Goal: Information Seeking & Learning: Learn about a topic

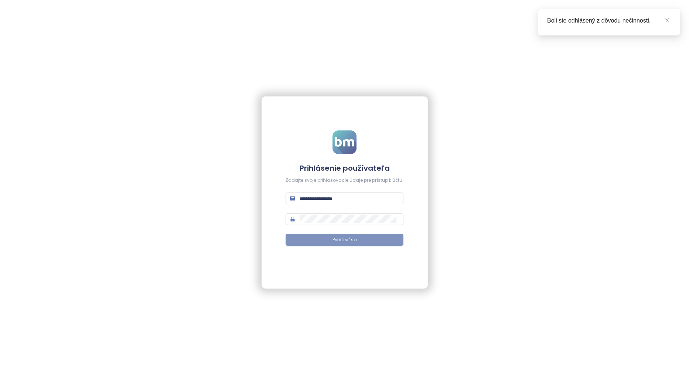
type input "**********"
click at [364, 235] on button "Prihlásiť sa" at bounding box center [345, 240] width 118 height 12
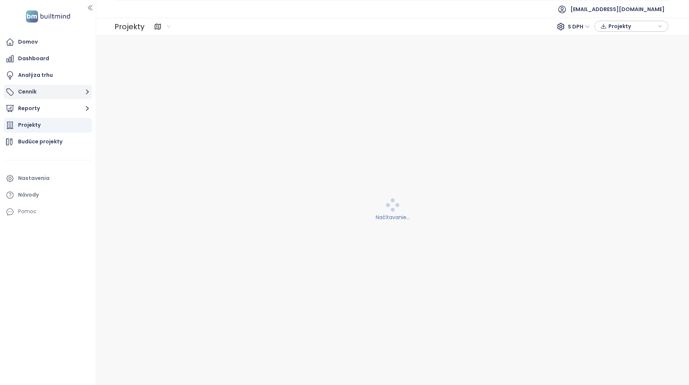
click at [58, 92] on button "Cenník" at bounding box center [48, 92] width 88 height 15
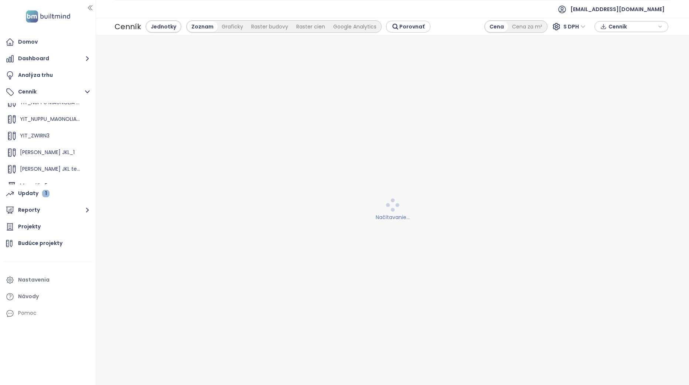
scroll to position [100, 0]
click at [53, 173] on div "Zwirn 2 HGN" at bounding box center [48, 177] width 85 height 15
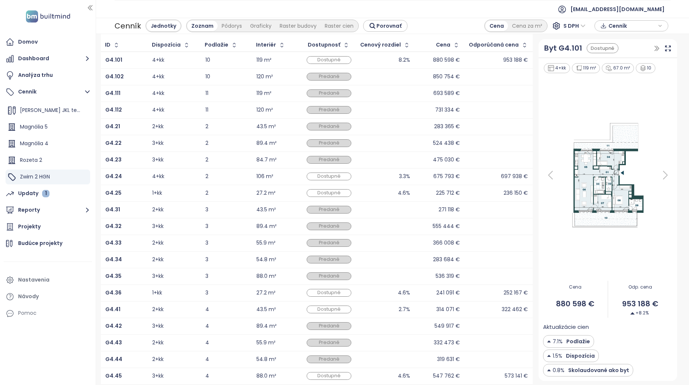
scroll to position [53, 0]
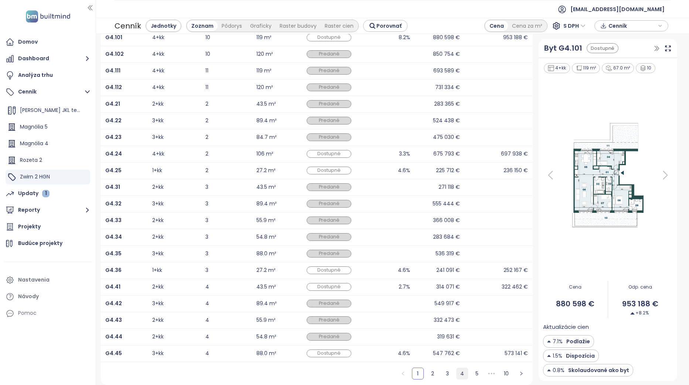
click at [457, 370] on link "4" at bounding box center [462, 373] width 11 height 11
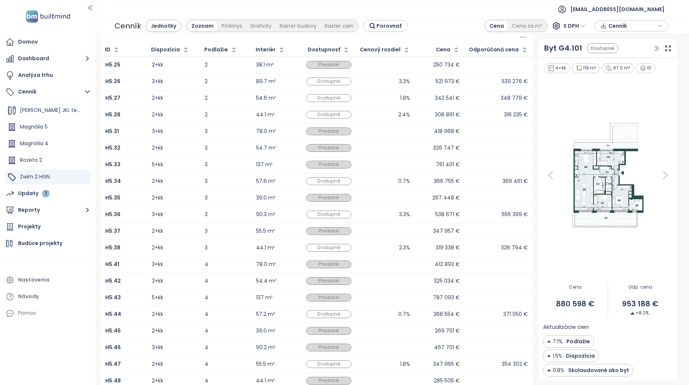
scroll to position [16, 0]
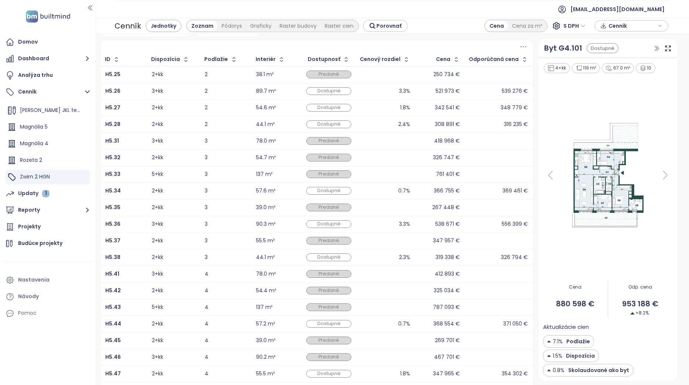
click at [157, 122] on div "2+kk" at bounding box center [157, 124] width 11 height 5
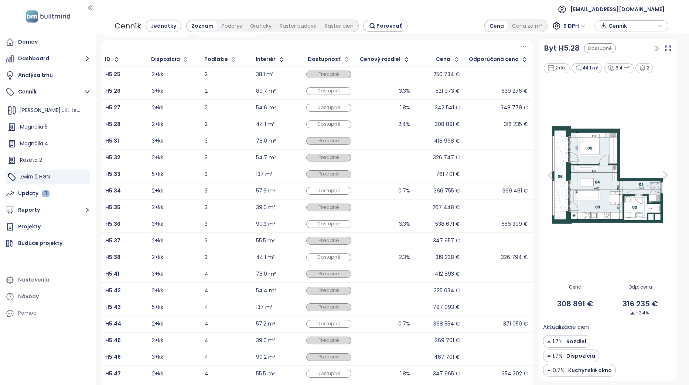
click at [498, 124] on div "316 235 €" at bounding box center [498, 124] width 59 height 9
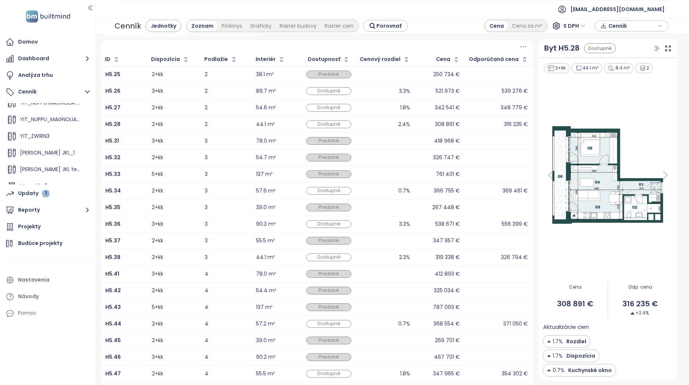
scroll to position [0, 0]
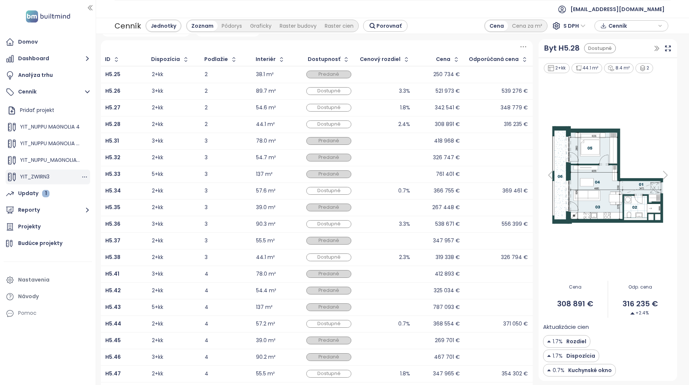
click at [51, 175] on div "YIT_ZWIRN3" at bounding box center [48, 177] width 85 height 15
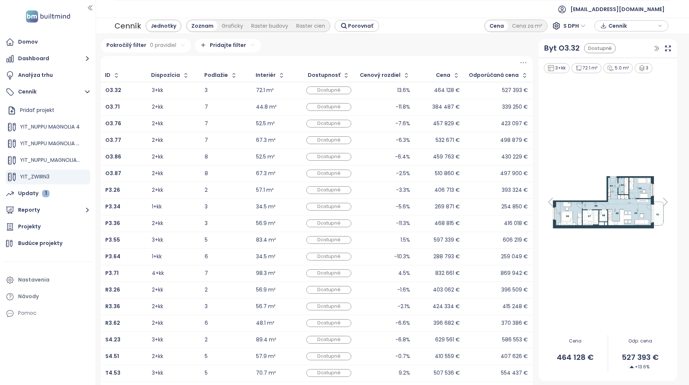
click at [443, 89] on div "464 128 €" at bounding box center [447, 90] width 26 height 5
click at [645, 289] on div at bounding box center [608, 202] width 130 height 256
click at [33, 61] on button "Dashboard" at bounding box center [48, 58] width 88 height 15
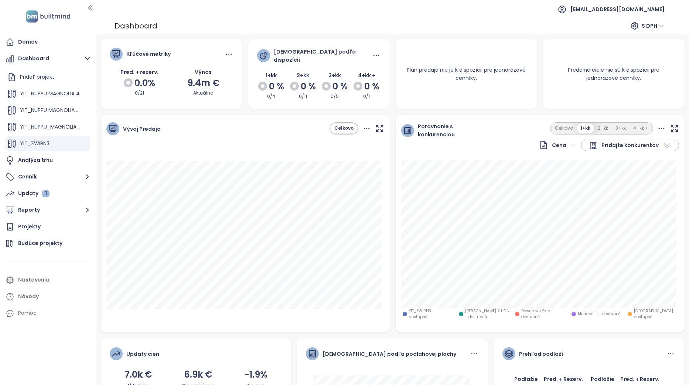
click at [596, 122] on div "Celkovo 1+kk 2+kk 3+kk 4+kk +" at bounding box center [601, 128] width 103 height 12
click at [597, 123] on button "2+kk" at bounding box center [603, 128] width 18 height 10
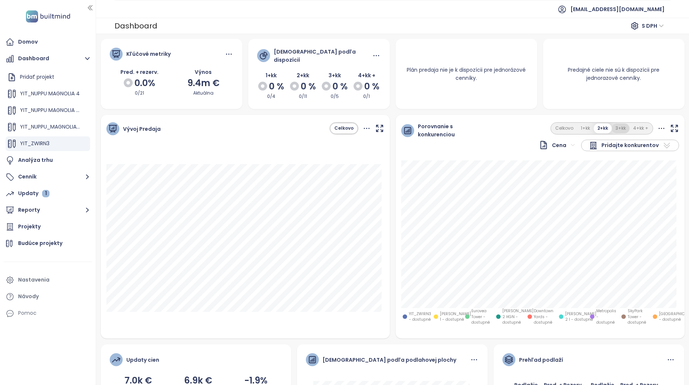
click at [623, 128] on button "3+kk" at bounding box center [621, 128] width 18 height 10
click at [657, 127] on icon at bounding box center [661, 128] width 9 height 9
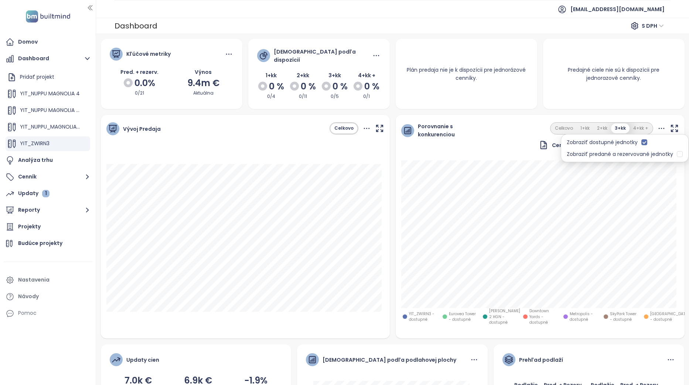
click at [657, 125] on icon at bounding box center [661, 128] width 9 height 9
click at [571, 146] on html "Domov Dashboard Pridať projekt YIT_NUPPU MAGNOLIA 4 YIT_NUPPU MAGNOLIA 4_all av…" at bounding box center [344, 192] width 689 height 385
click at [568, 142] on html "Domov Dashboard Pridať projekt YIT_NUPPU MAGNOLIA 4 YIT_NUPPU MAGNOLIA 4_all av…" at bounding box center [344, 192] width 689 height 385
click at [671, 125] on icon "button" at bounding box center [674, 128] width 6 height 6
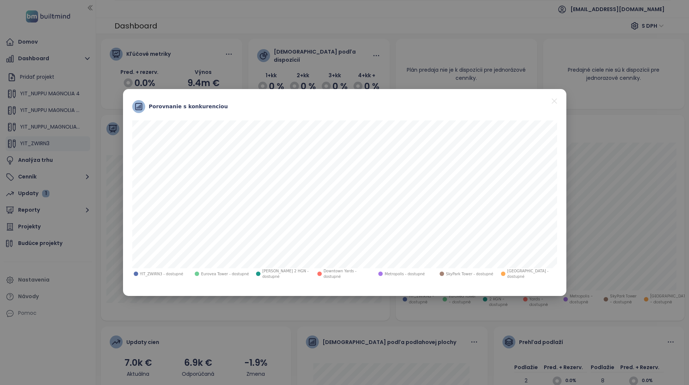
click at [439, 271] on div "SkyPark Tower - dostupné" at bounding box center [467, 273] width 58 height 11
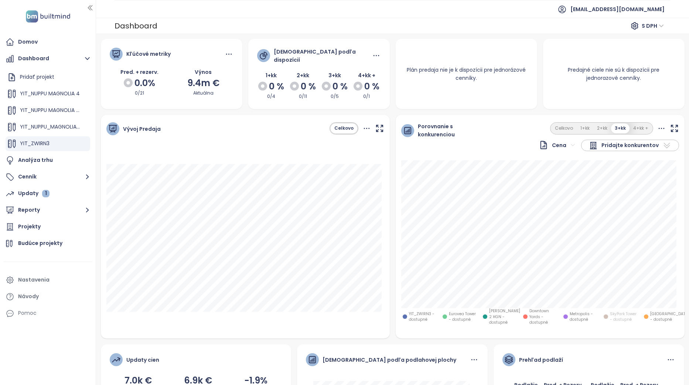
click at [619, 316] on span "SkyPark Tower - dostupné" at bounding box center [624, 316] width 29 height 11
